Goal: Find specific page/section: Find specific page/section

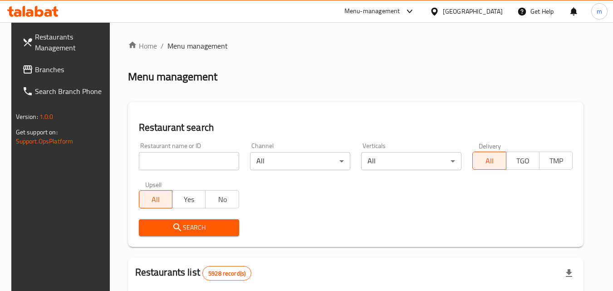
click at [439, 15] on icon at bounding box center [435, 12] width 10 height 10
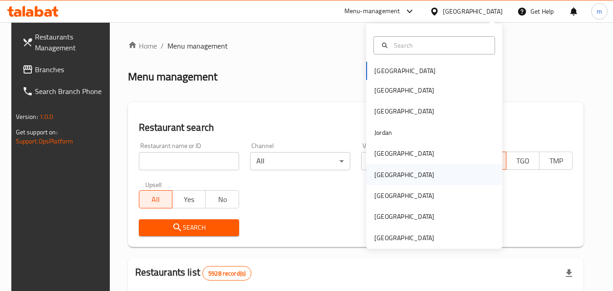
click at [375, 176] on div "[GEOGRAPHIC_DATA]" at bounding box center [404, 175] width 60 height 10
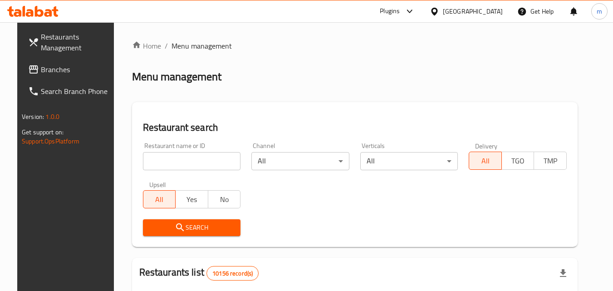
click at [41, 64] on span "Branches" at bounding box center [77, 69] width 72 height 11
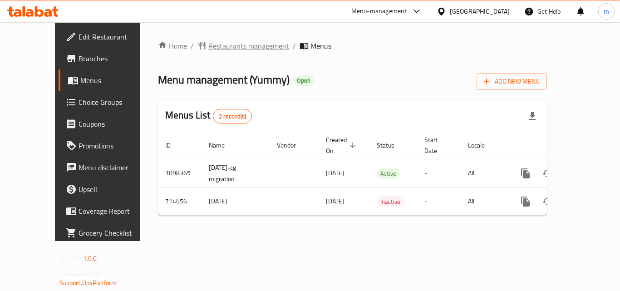
click at [221, 47] on span "Restaurants management" at bounding box center [248, 45] width 81 height 11
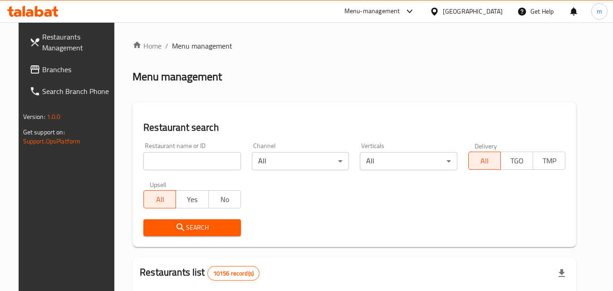
click at [176, 162] on input "search" at bounding box center [192, 161] width 98 height 18
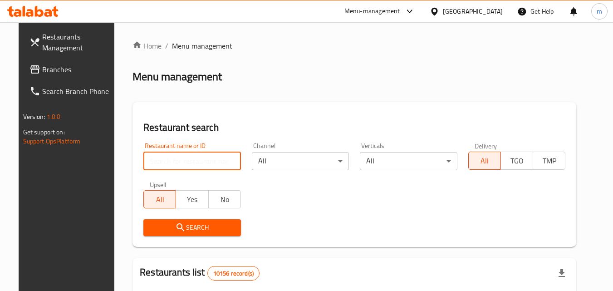
paste input "645454"
type input "645454"
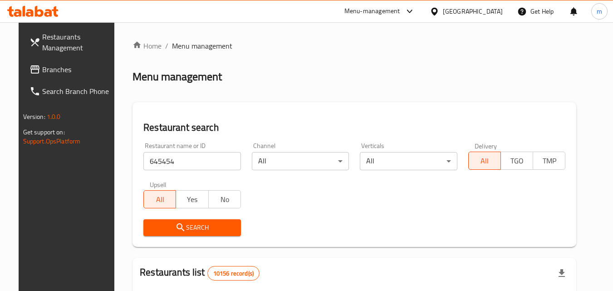
click at [189, 231] on span "Search" at bounding box center [192, 227] width 83 height 11
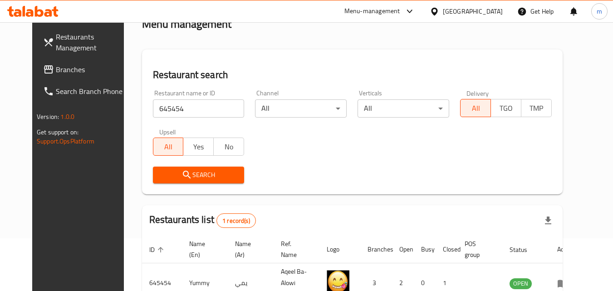
scroll to position [106, 0]
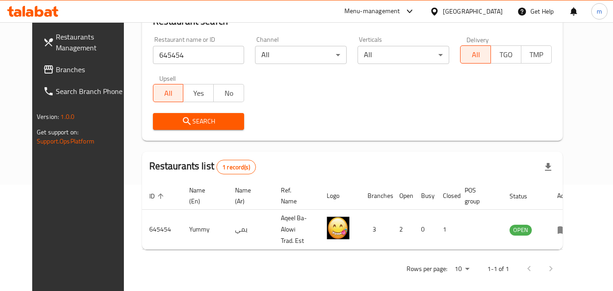
click at [439, 11] on icon at bounding box center [435, 12] width 10 height 10
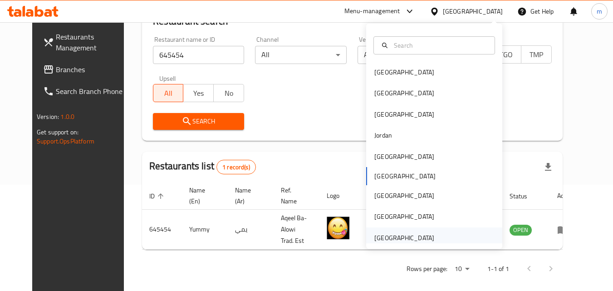
click at [402, 236] on div "[GEOGRAPHIC_DATA]" at bounding box center [404, 238] width 60 height 10
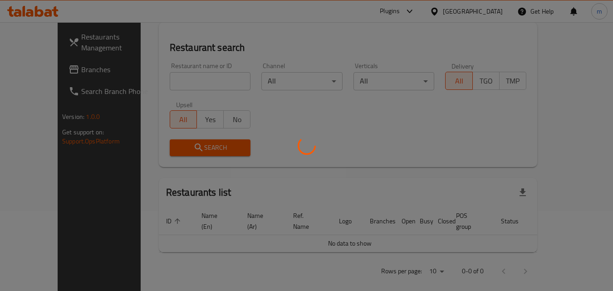
scroll to position [106, 0]
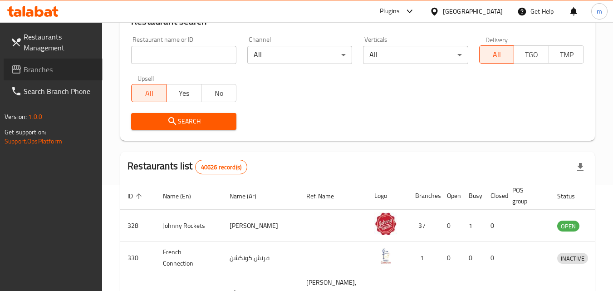
click at [30, 71] on span "Branches" at bounding box center [60, 69] width 72 height 11
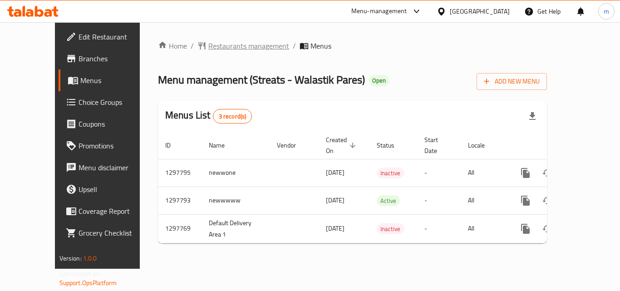
click at [230, 45] on span "Restaurants management" at bounding box center [248, 45] width 81 height 11
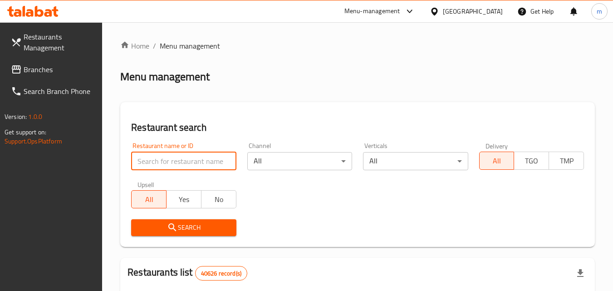
click at [183, 164] on input "search" at bounding box center [183, 161] width 105 height 18
paste input "700620"
type input "700620"
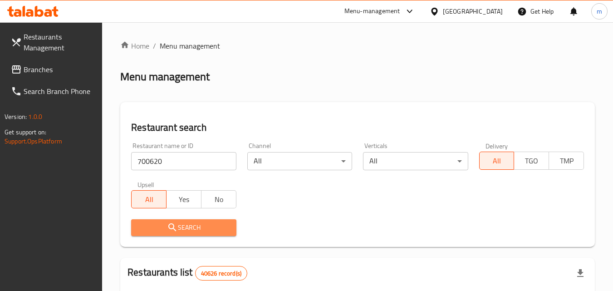
click at [178, 227] on span "Search" at bounding box center [183, 227] width 90 height 11
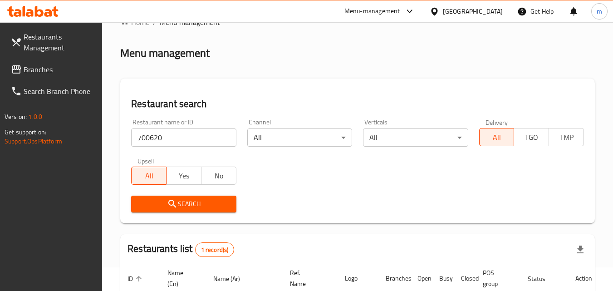
scroll to position [114, 0]
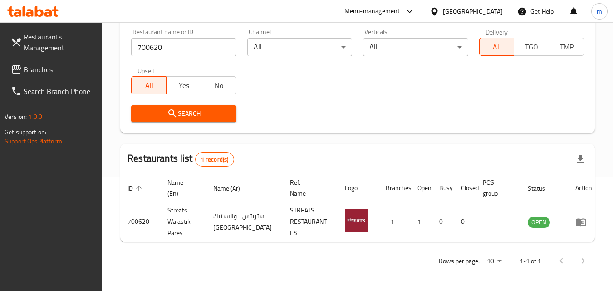
click at [433, 12] on icon at bounding box center [434, 11] width 6 height 8
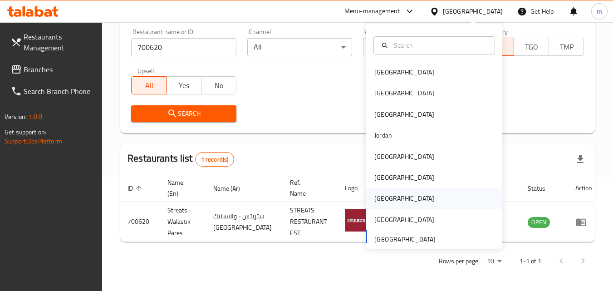
click at [377, 196] on div "[GEOGRAPHIC_DATA]" at bounding box center [404, 198] width 60 height 10
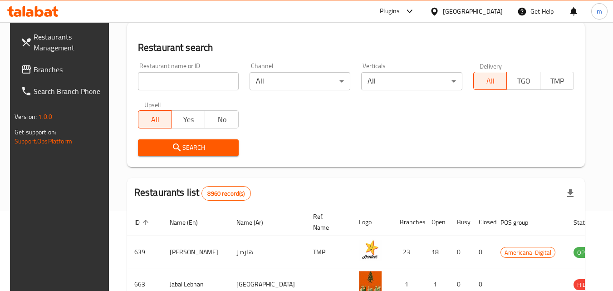
scroll to position [114, 0]
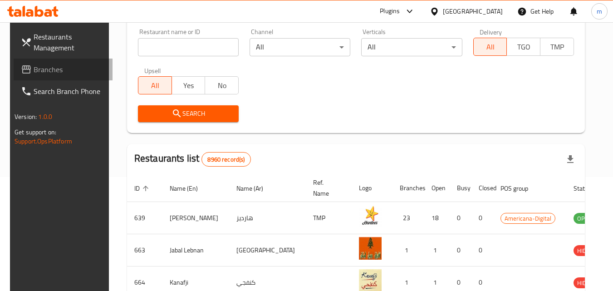
click at [39, 71] on span "Branches" at bounding box center [70, 69] width 72 height 11
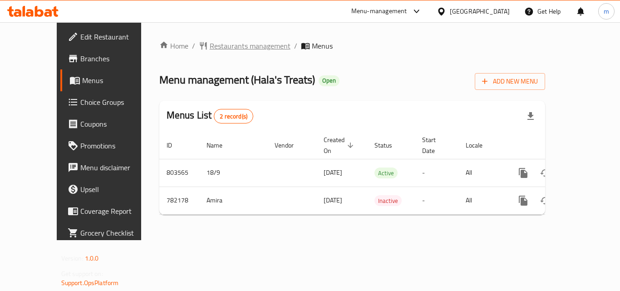
click at [218, 47] on span "Restaurants management" at bounding box center [250, 45] width 81 height 11
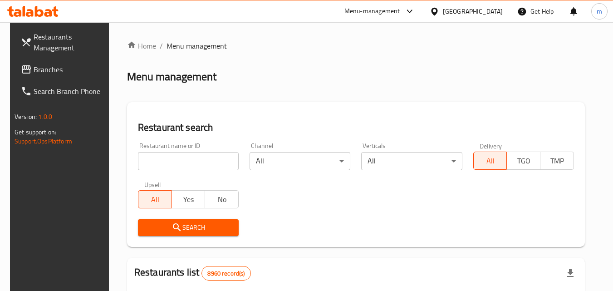
click at [157, 160] on input "search" at bounding box center [188, 161] width 101 height 18
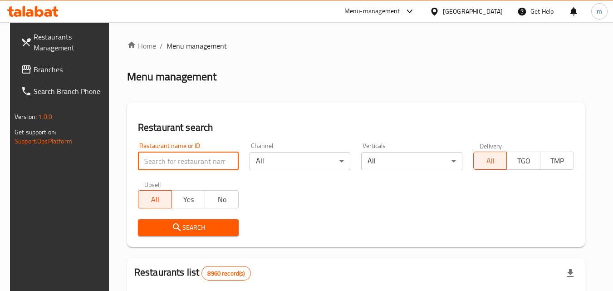
paste input "652719"
type input "652719"
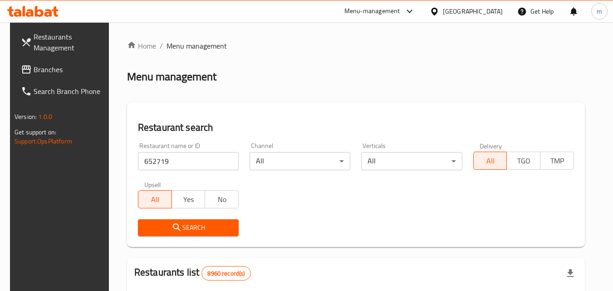
click at [158, 225] on span "Search" at bounding box center [188, 227] width 86 height 11
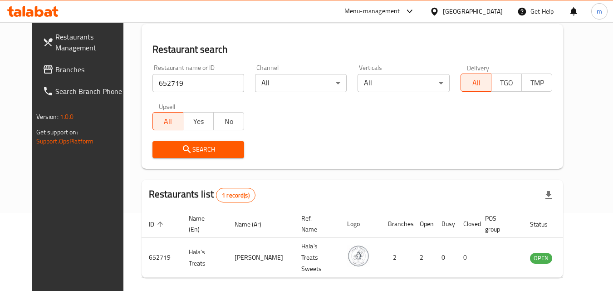
scroll to position [106, 0]
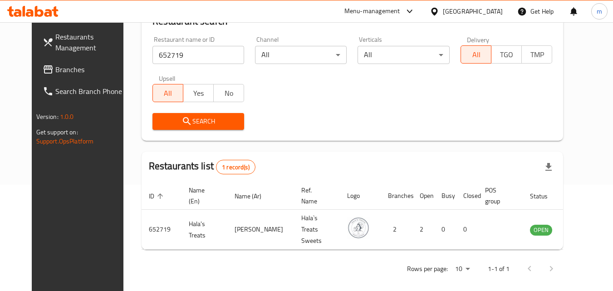
click at [438, 11] on icon at bounding box center [434, 11] width 6 height 8
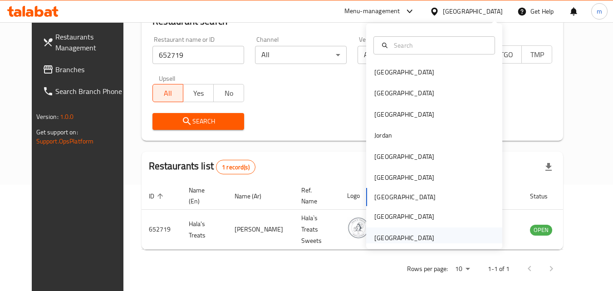
click at [408, 236] on div "[GEOGRAPHIC_DATA]" at bounding box center [404, 238] width 60 height 10
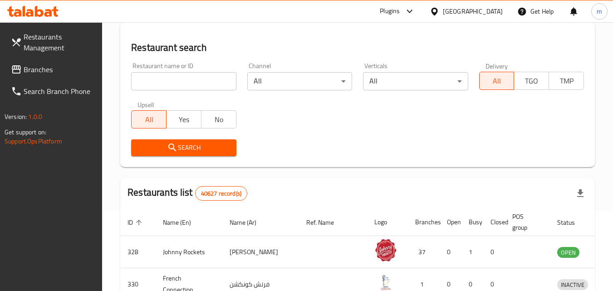
scroll to position [106, 0]
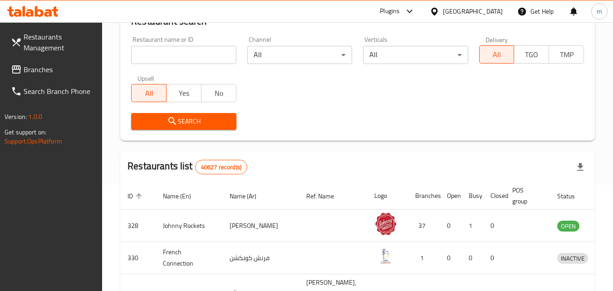
click at [34, 70] on span "Branches" at bounding box center [60, 69] width 72 height 11
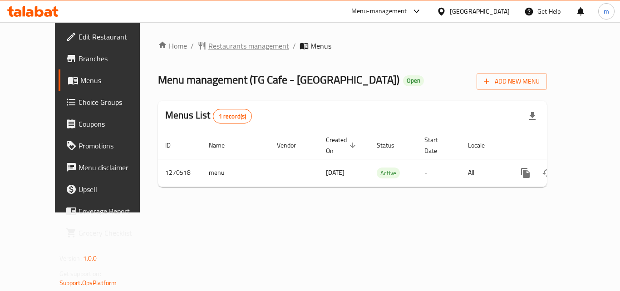
click at [233, 40] on span "Restaurants management" at bounding box center [248, 45] width 81 height 11
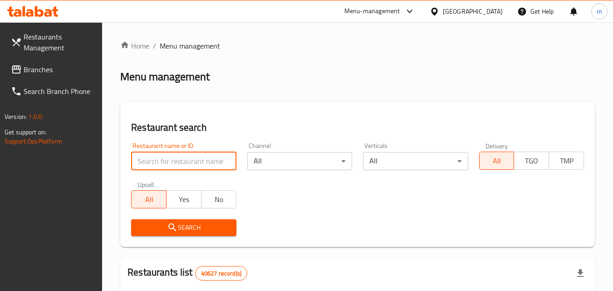
click at [164, 161] on input "search" at bounding box center [183, 161] width 105 height 18
paste input "/689229"
click at [140, 162] on input "/689229" at bounding box center [183, 161] width 105 height 18
type input "689229"
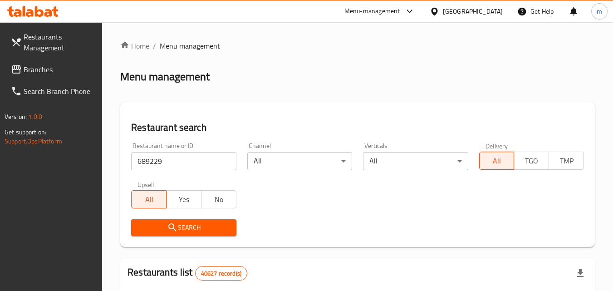
click at [174, 226] on icon "submit" at bounding box center [172, 227] width 8 height 8
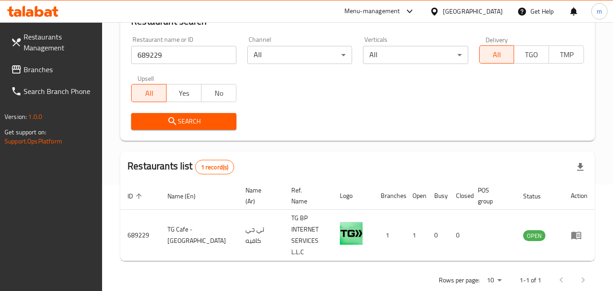
click at [65, 72] on span "Branches" at bounding box center [60, 69] width 72 height 11
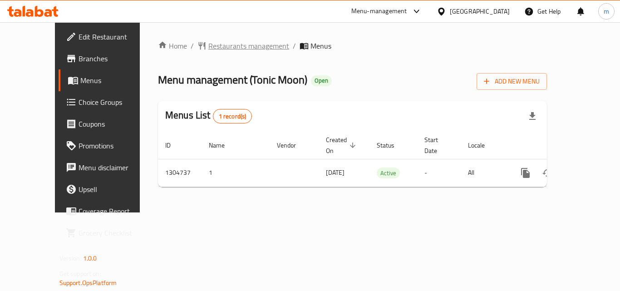
click at [226, 48] on span "Restaurants management" at bounding box center [248, 45] width 81 height 11
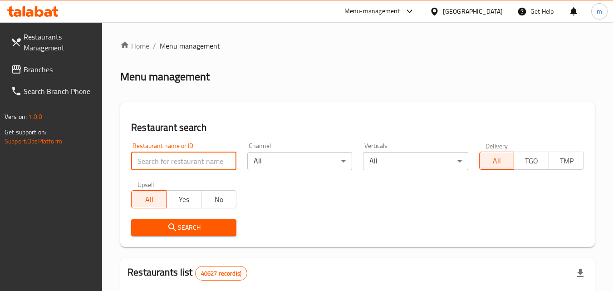
click at [183, 160] on input "search" at bounding box center [183, 161] width 105 height 18
paste input "703386"
type input "703386"
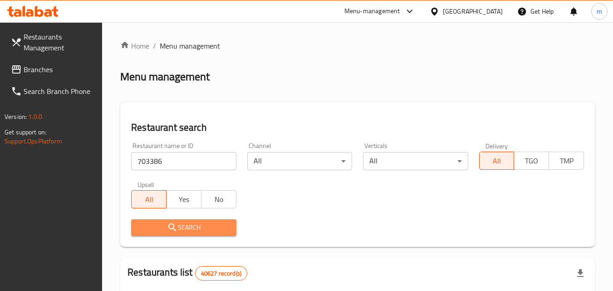
click at [187, 227] on span "Search" at bounding box center [183, 227] width 90 height 11
